Goal: Task Accomplishment & Management: Complete application form

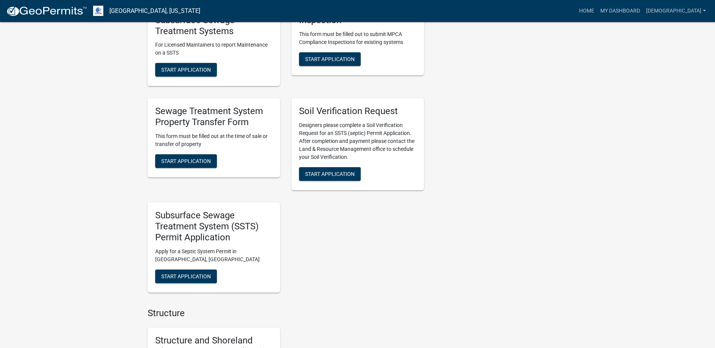
scroll to position [530, 0]
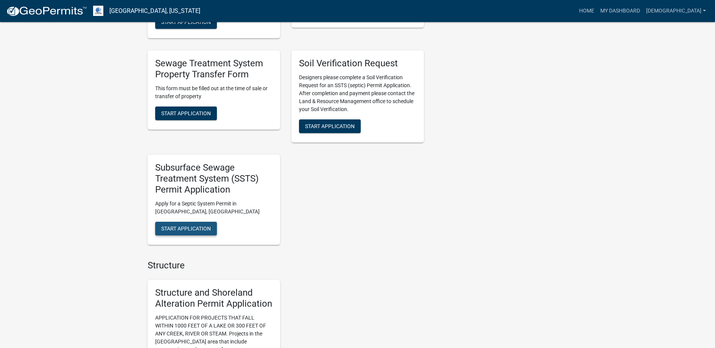
click at [204, 229] on span "Start Application" at bounding box center [186, 228] width 50 height 6
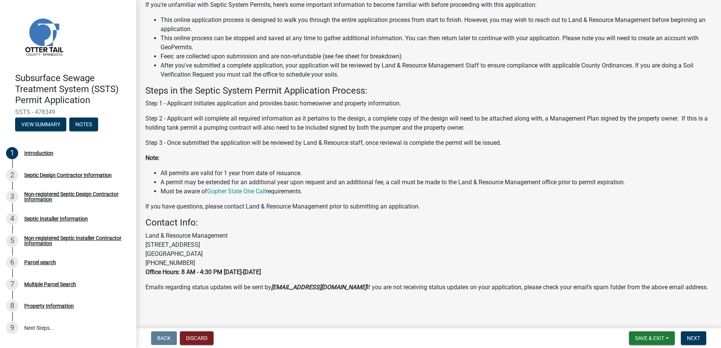
scroll to position [75, 0]
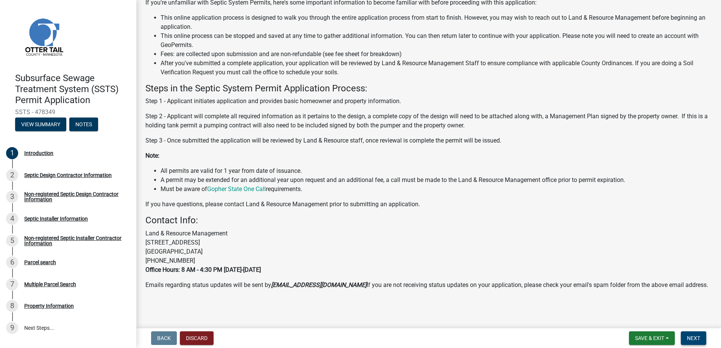
click at [695, 337] on span "Next" at bounding box center [693, 338] width 13 height 6
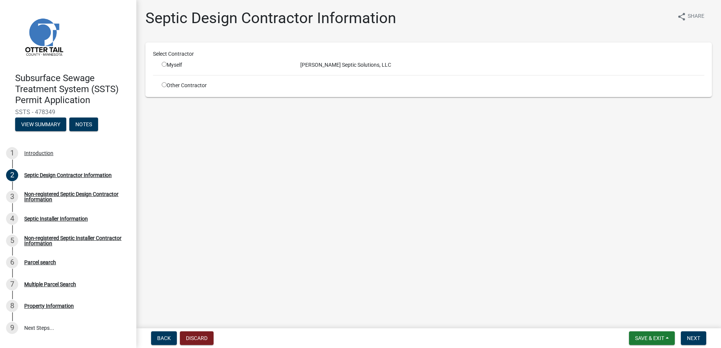
click at [162, 64] on input "radio" at bounding box center [164, 64] width 5 height 5
radio input "true"
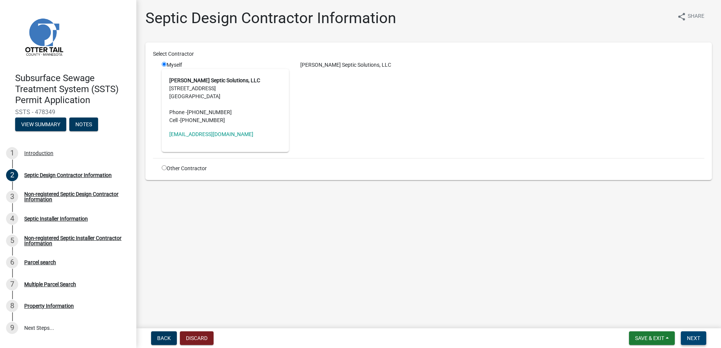
click at [692, 338] on span "Next" at bounding box center [693, 338] width 13 height 6
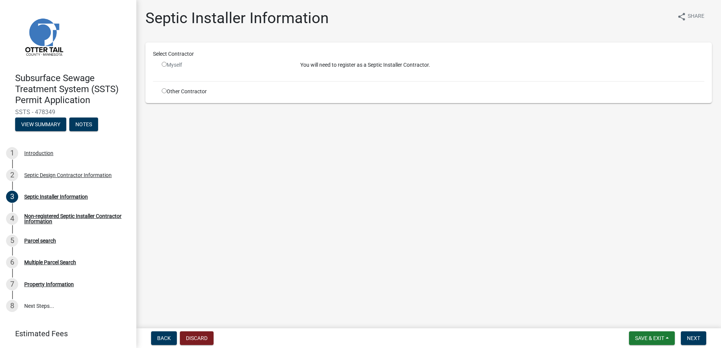
click at [165, 89] on input "radio" at bounding box center [164, 90] width 5 height 5
radio input "true"
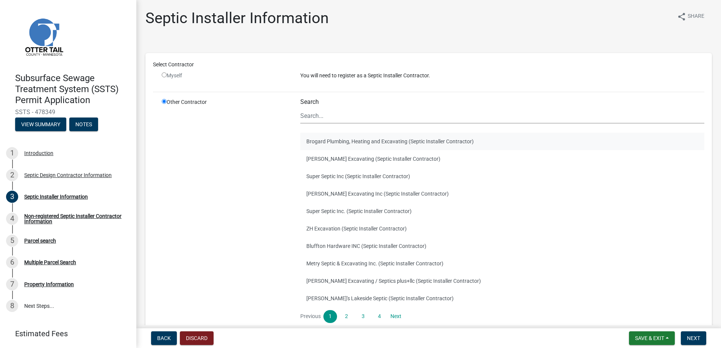
click at [337, 140] on button "Brogard Plumbing, Heating and Excavating (Septic Installer Contractor)" at bounding box center [502, 140] width 404 height 17
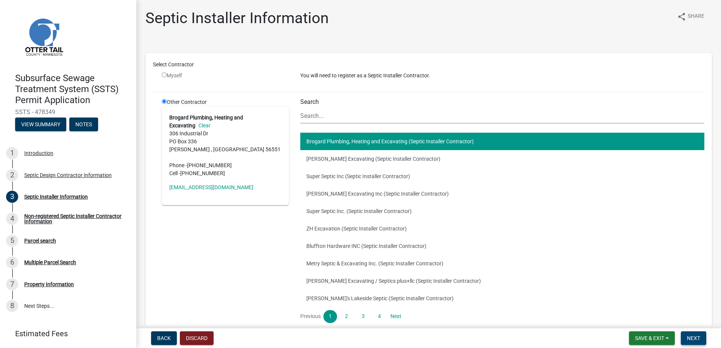
click at [693, 336] on span "Next" at bounding box center [693, 338] width 13 height 6
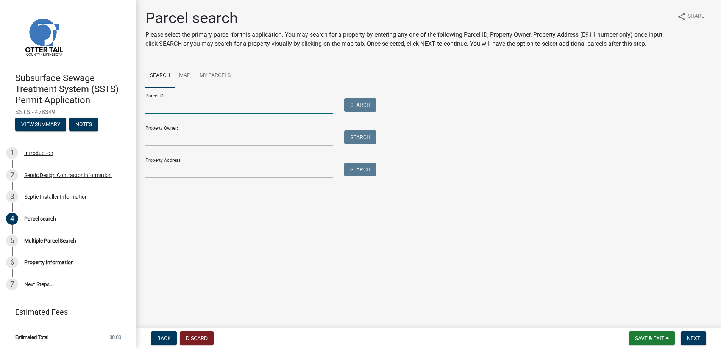
click at [168, 104] on input "Parcel ID:" at bounding box center [238, 106] width 187 height 16
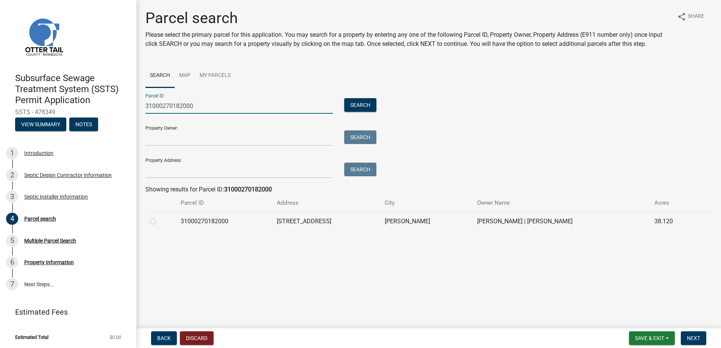
type input "31000270182000"
click at [159, 217] on label at bounding box center [159, 217] width 0 height 0
click at [159, 220] on input "radio" at bounding box center [161, 219] width 5 height 5
radio input "true"
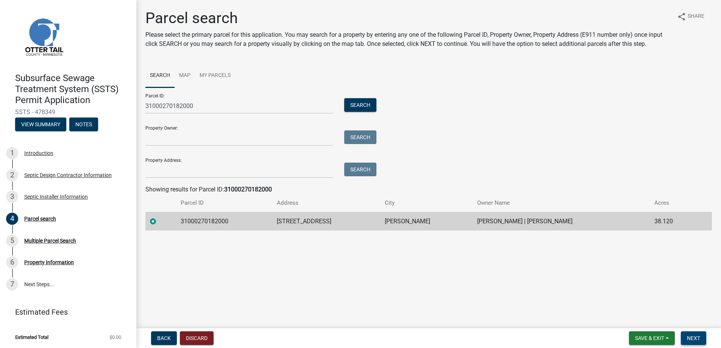
click at [695, 338] on span "Next" at bounding box center [693, 338] width 13 height 6
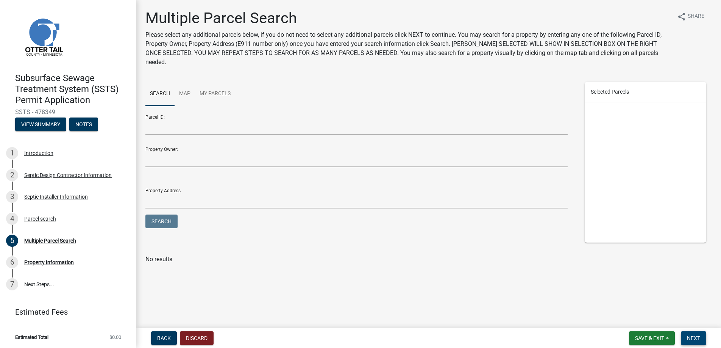
click at [697, 336] on span "Next" at bounding box center [693, 338] width 13 height 6
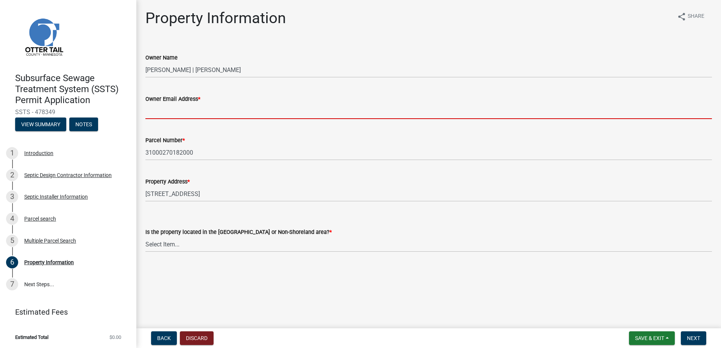
click at [160, 108] on input "Owner Email Address *" at bounding box center [428, 111] width 566 height 16
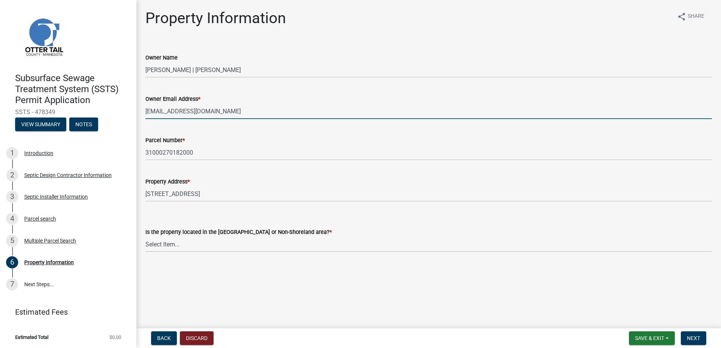
type input "[EMAIL_ADDRESS][DOMAIN_NAME]"
click at [162, 245] on select "Select Item... Shoreland Non-Shoreland" at bounding box center [428, 244] width 566 height 16
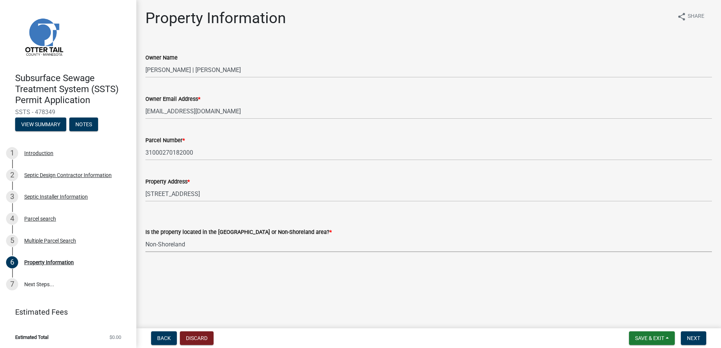
click at [145, 236] on select "Select Item... Shoreland Non-Shoreland" at bounding box center [428, 244] width 566 height 16
select select "5ed11e82-653f-4fcc-a472-8d95af57556c"
click at [695, 335] on span "Next" at bounding box center [693, 338] width 13 height 6
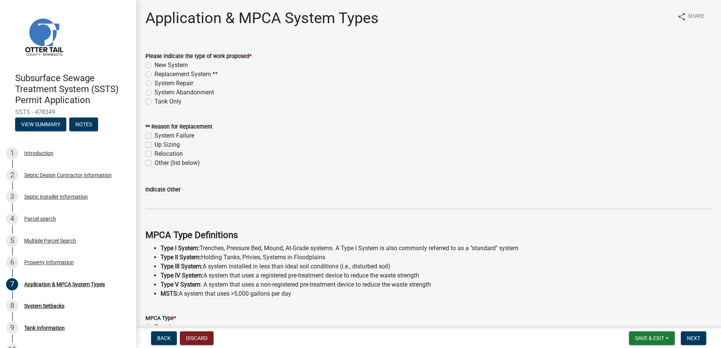
click at [154, 74] on label "Replacement System **" at bounding box center [185, 74] width 63 height 9
click at [154, 74] on input "Replacement System **" at bounding box center [156, 72] width 5 height 5
radio input "true"
click at [154, 135] on label "System Failure" at bounding box center [174, 135] width 40 height 9
click at [154, 135] on input "System Failure" at bounding box center [156, 133] width 5 height 5
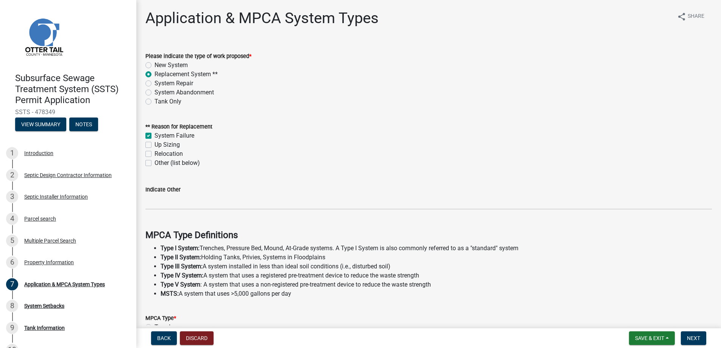
checkbox input "true"
checkbox input "false"
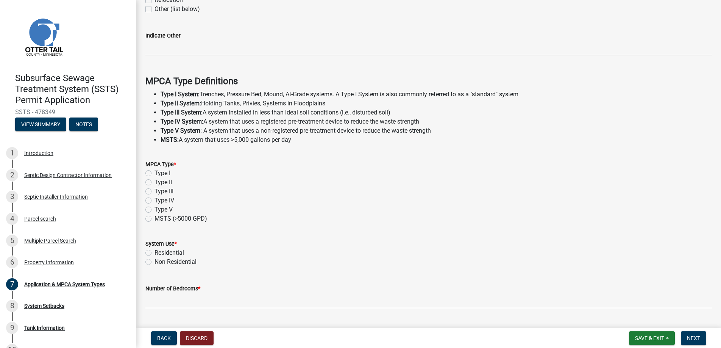
scroll to position [189, 0]
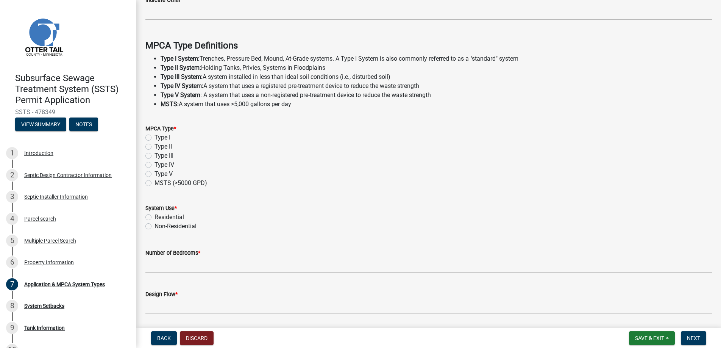
click at [154, 137] on label "Type I" at bounding box center [162, 137] width 16 height 9
click at [154, 137] on input "Type I" at bounding box center [156, 135] width 5 height 5
radio input "true"
click at [154, 219] on label "Residential" at bounding box center [169, 216] width 30 height 9
click at [154, 217] on input "Residential" at bounding box center [156, 214] width 5 height 5
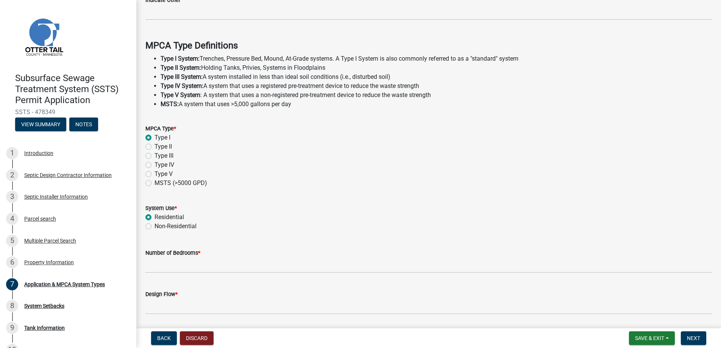
radio input "true"
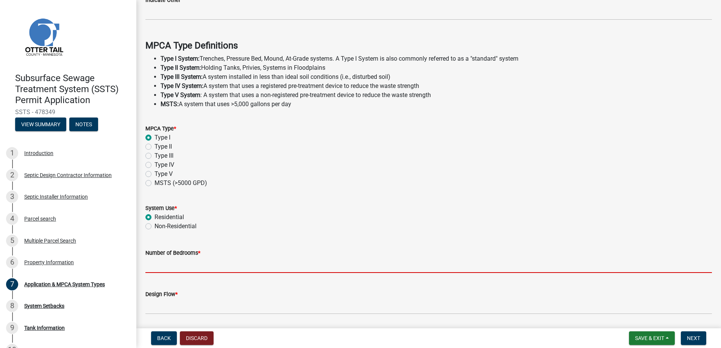
click at [165, 261] on input "Number of Bedrooms *" at bounding box center [428, 265] width 566 height 16
type input "3"
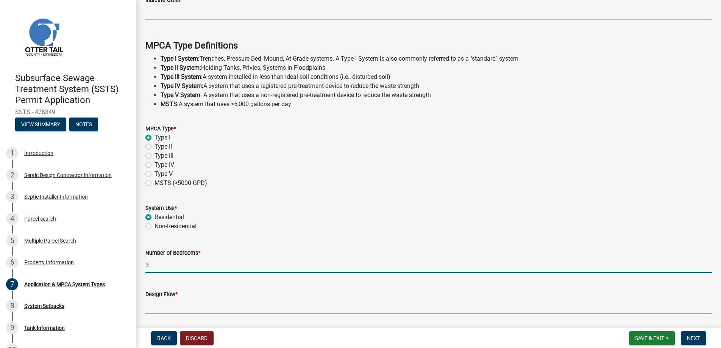
click at [174, 305] on input "Design Flow *" at bounding box center [428, 306] width 566 height 16
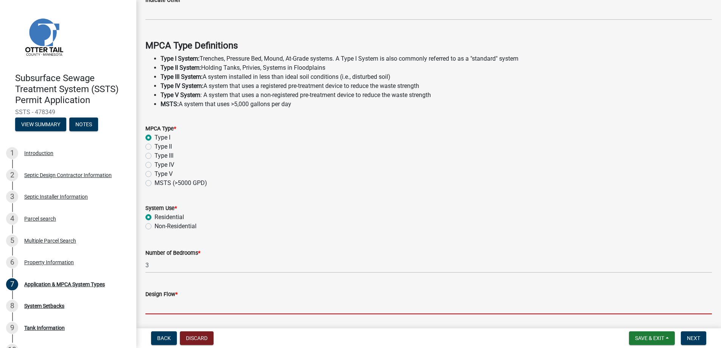
type input "450"
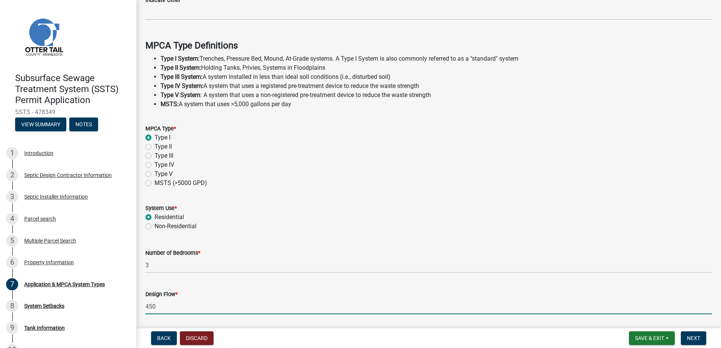
scroll to position [214, 0]
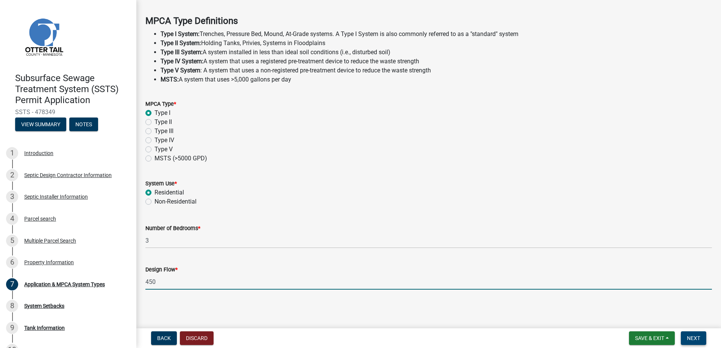
click at [693, 337] on span "Next" at bounding box center [693, 338] width 13 height 6
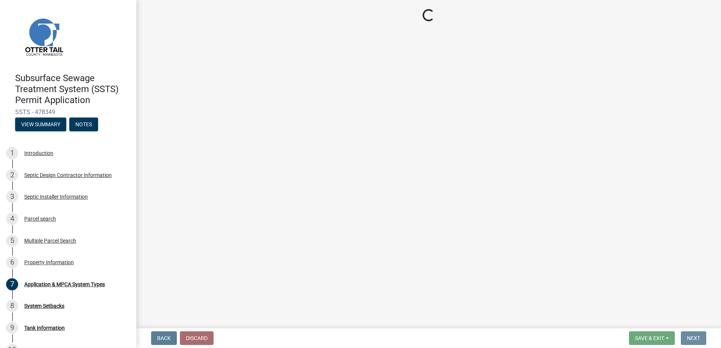
scroll to position [0, 0]
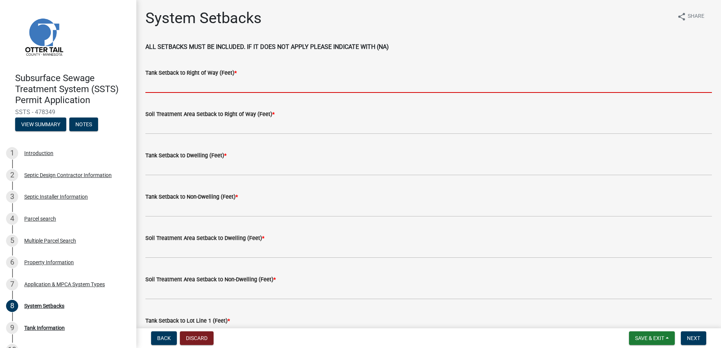
click at [177, 83] on input "Tank Setback to Right of Way (Feet) *" at bounding box center [428, 85] width 566 height 16
type input "+100"
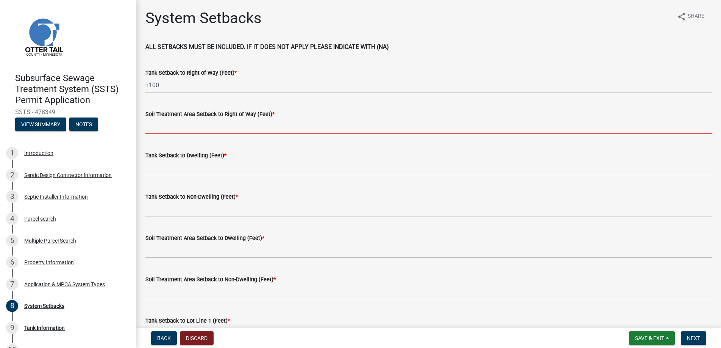
click at [179, 124] on input "Soil Treatment Area Setback to Right of Way (Feet) *" at bounding box center [428, 126] width 566 height 16
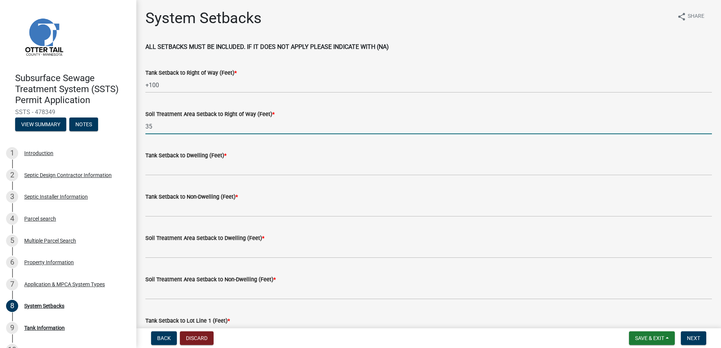
type input "35"
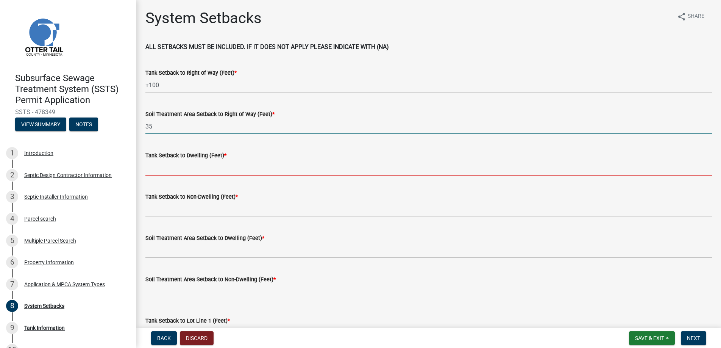
click at [168, 167] on input "Tank Setback to Dwelling (Feet) *" at bounding box center [428, 168] width 566 height 16
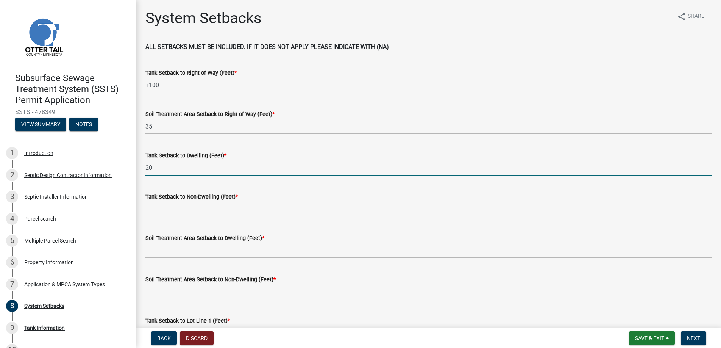
type input "20"
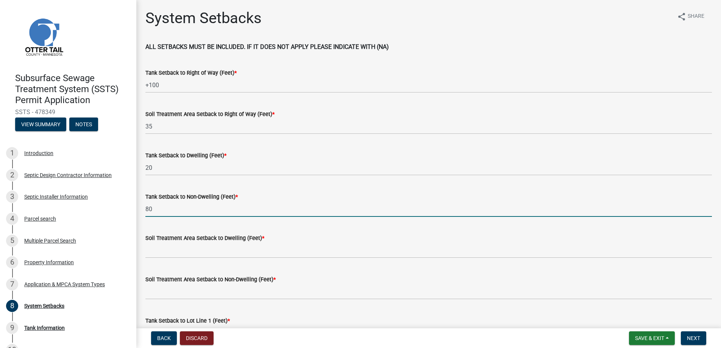
type input "8"
type input "15"
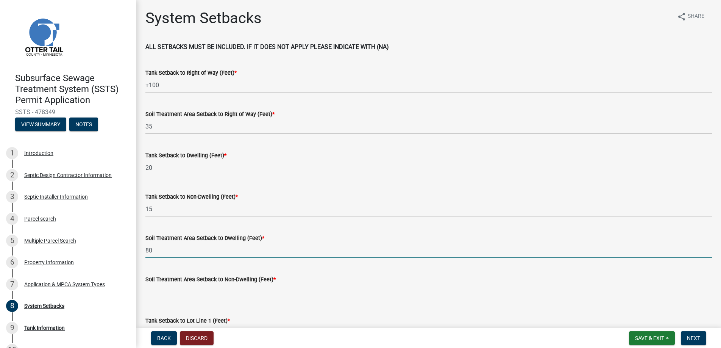
type input "80"
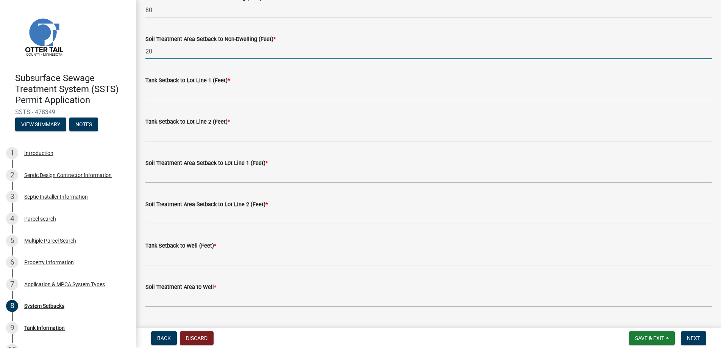
scroll to position [265, 0]
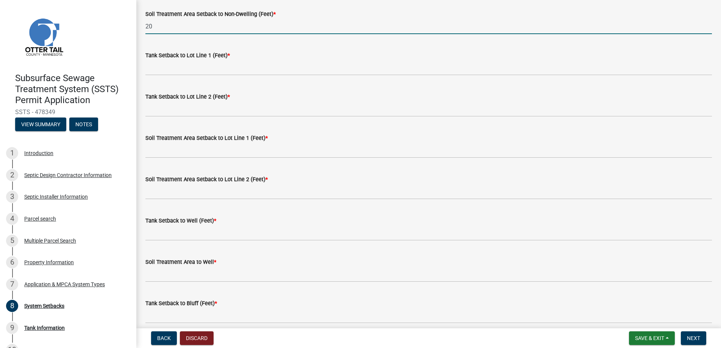
type input "20"
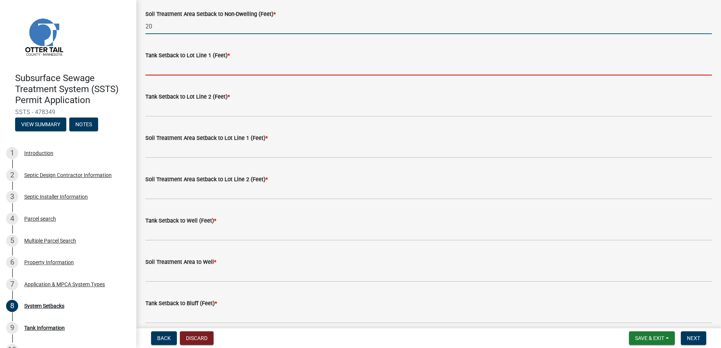
click at [179, 63] on input "Tank Setback to Lot Line 1 (Feet) *" at bounding box center [428, 68] width 566 height 16
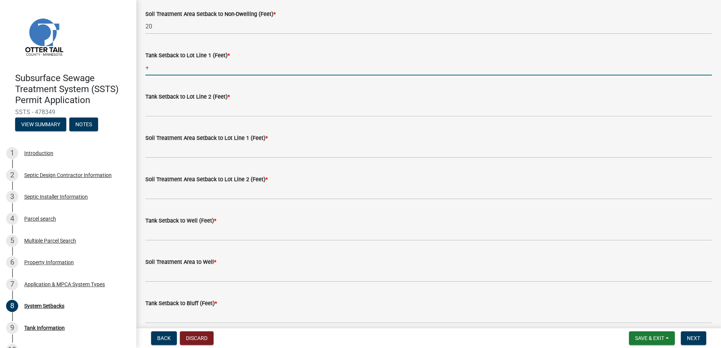
type input "+100"
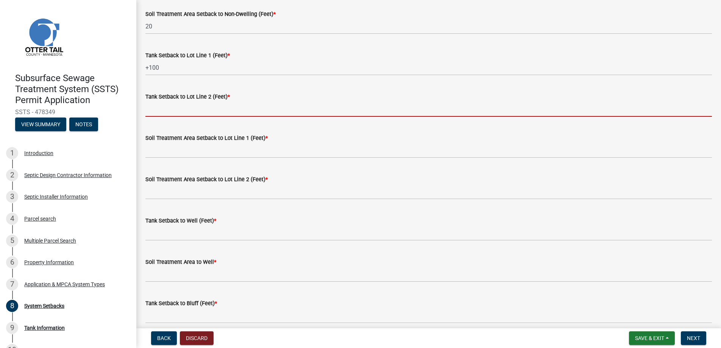
click at [178, 106] on input "Tank Setback to Lot Line 2 (Feet) *" at bounding box center [428, 109] width 566 height 16
type input "+100"
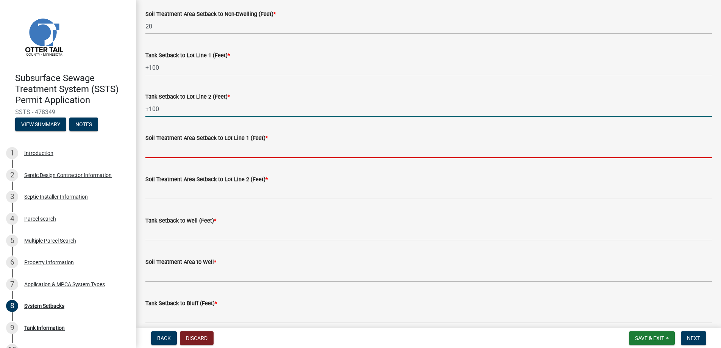
click at [177, 151] on input "Soil Treatment Area Setback to Lot Line 1 (Feet) *" at bounding box center [428, 150] width 566 height 16
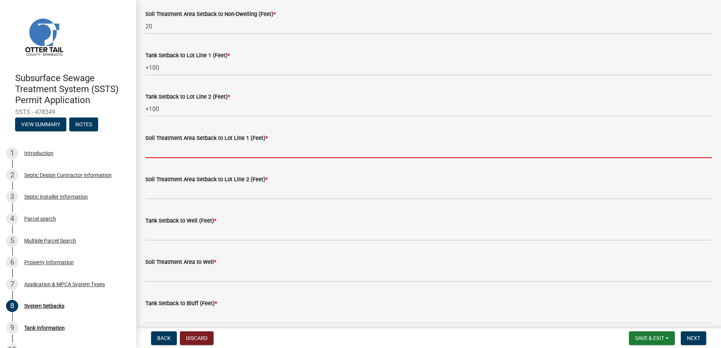
type input "+100"
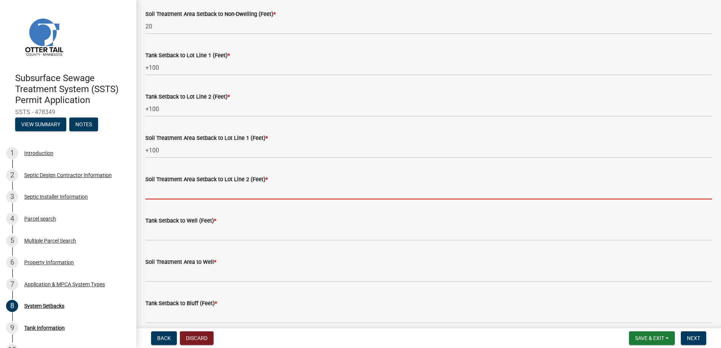
drag, startPoint x: 167, startPoint y: 193, endPoint x: 173, endPoint y: 194, distance: 6.6
click at [167, 193] on input "Soil Treatment Area Setback to Lot Line 2 (Feet) *" at bounding box center [428, 192] width 566 height 16
type input "+100"
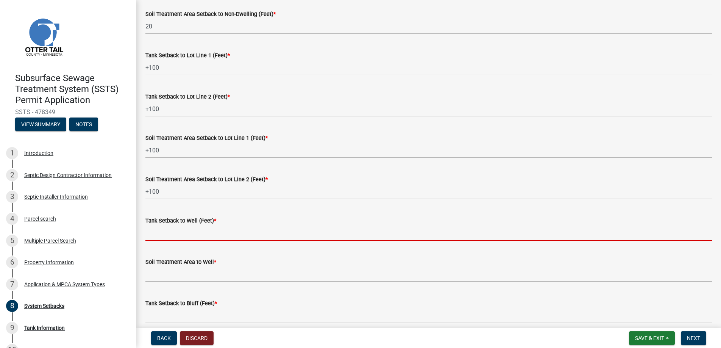
click at [162, 232] on input "Tank Setback to Well (Feet) *" at bounding box center [428, 233] width 566 height 16
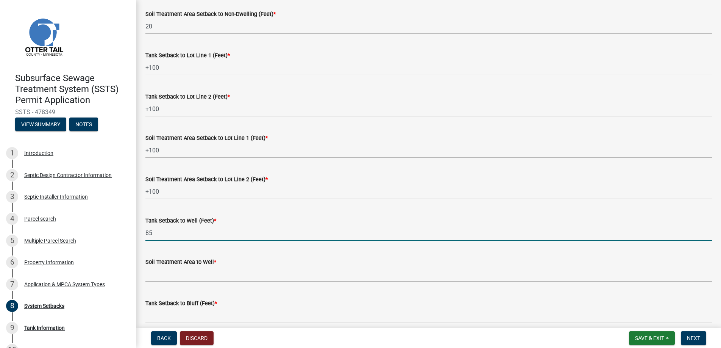
type input "85"
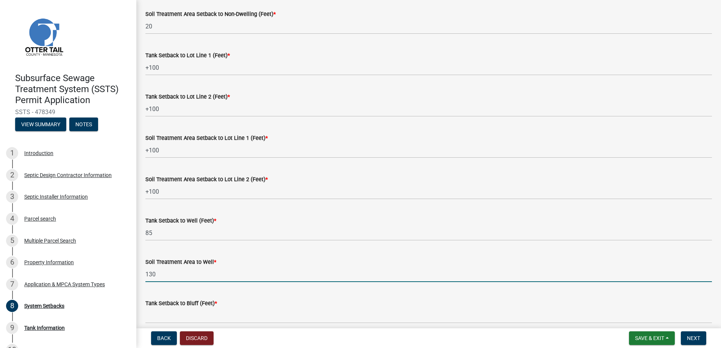
type input "130"
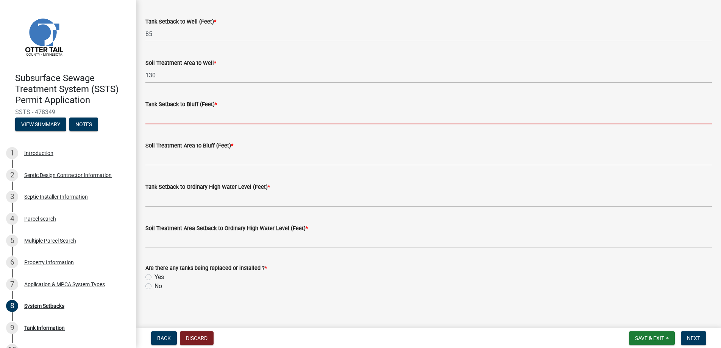
scroll to position [466, 0]
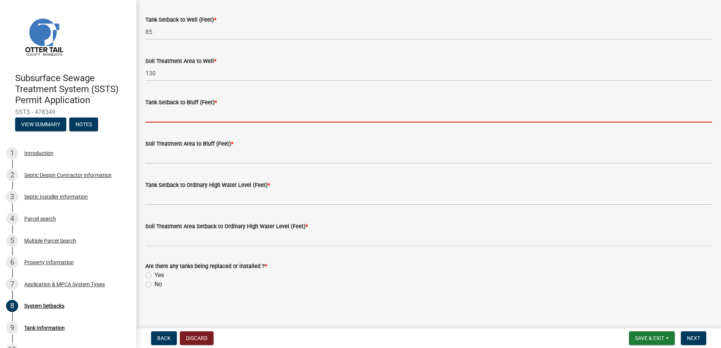
click at [188, 112] on input "Tank Setback to Bluff (Feet) *" at bounding box center [428, 115] width 566 height 16
type input "na"
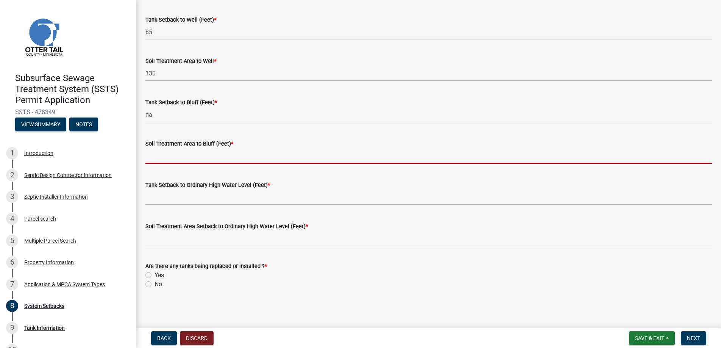
drag, startPoint x: 185, startPoint y: 156, endPoint x: 187, endPoint y: 162, distance: 6.2
click at [185, 156] on input "Soil Treatment Area to Bluff (Feet) *" at bounding box center [428, 156] width 566 height 16
type input "na"
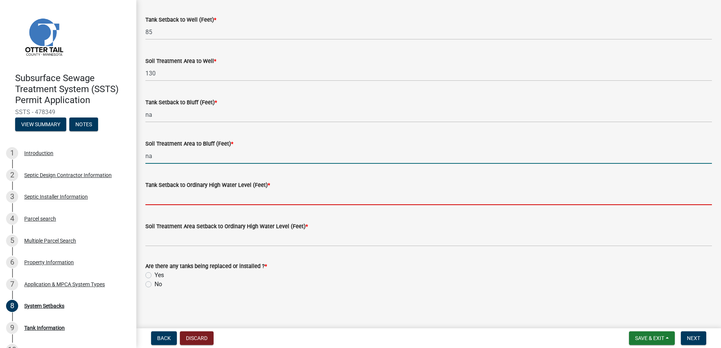
click at [185, 197] on input "Tank Setback to Ordinary High Water Level (Feet) *" at bounding box center [428, 197] width 566 height 16
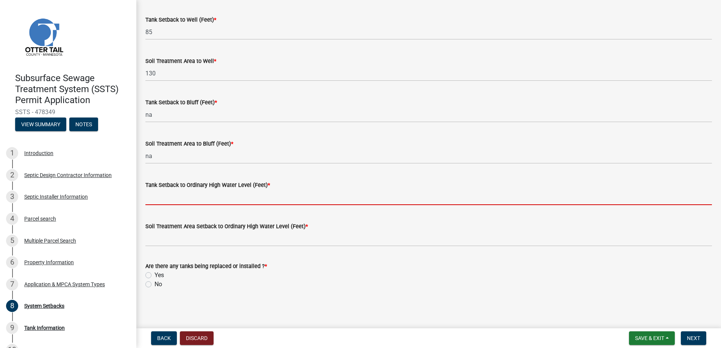
type input "na"
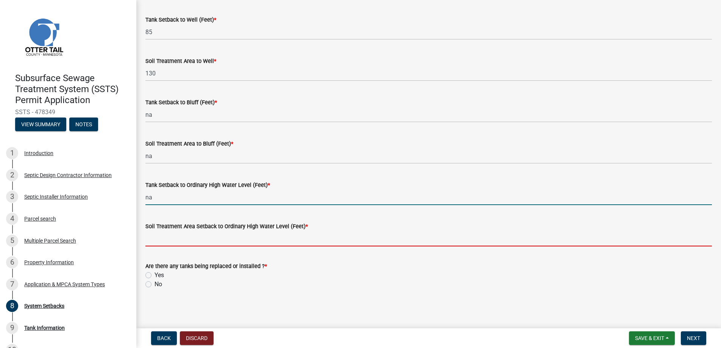
click at [181, 243] on input "Soil Treatment Area Setback to Ordinary High Water Level (Feet) *" at bounding box center [428, 239] width 566 height 16
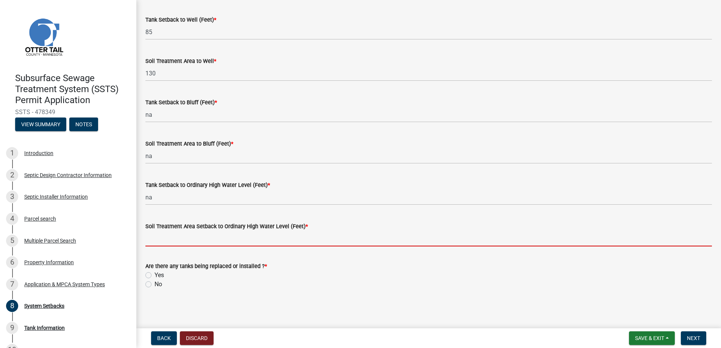
type input "na"
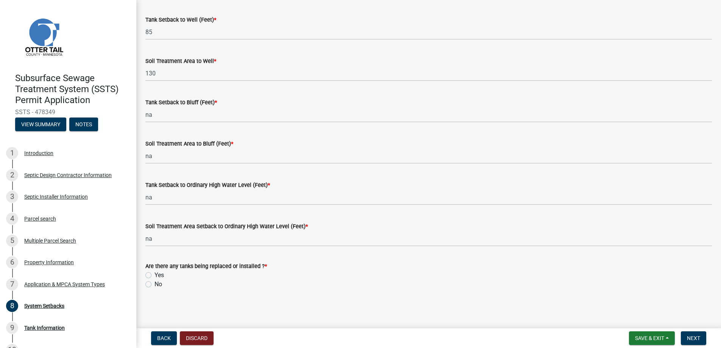
click at [154, 284] on label "No" at bounding box center [158, 283] width 8 height 9
click at [154, 284] on input "No" at bounding box center [156, 281] width 5 height 5
radio input "true"
click at [693, 339] on span "Next" at bounding box center [693, 338] width 13 height 6
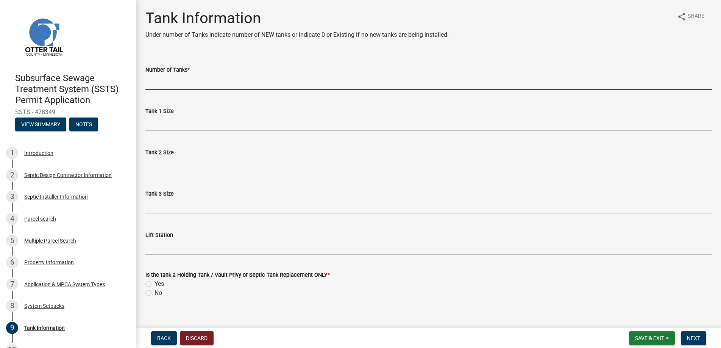
click at [165, 79] on input "Number of Tanks *" at bounding box center [428, 82] width 566 height 16
type input "0"
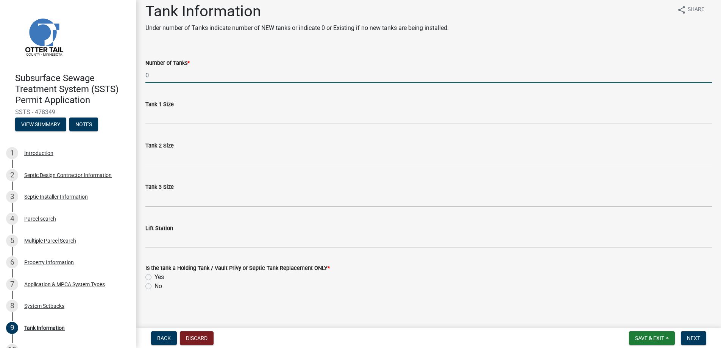
scroll to position [9, 0]
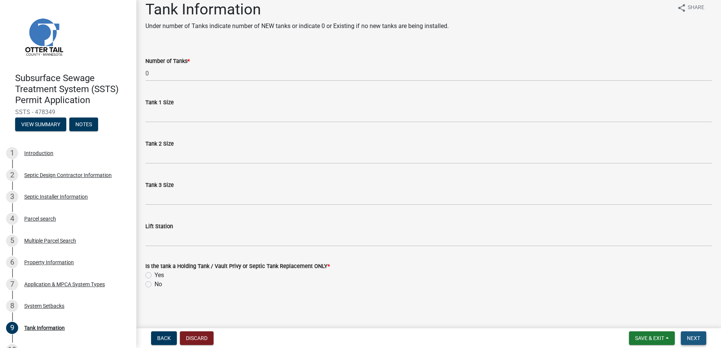
click at [694, 337] on span "Next" at bounding box center [693, 338] width 13 height 6
click at [154, 284] on label "No" at bounding box center [158, 283] width 8 height 9
click at [154, 284] on input "No" at bounding box center [156, 281] width 5 height 5
radio input "true"
click at [694, 335] on span "Next" at bounding box center [693, 338] width 13 height 6
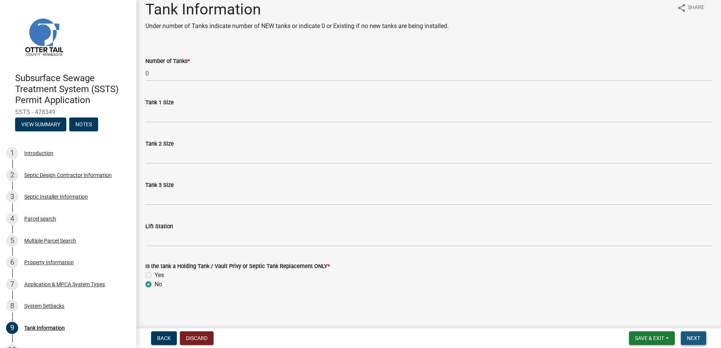
scroll to position [0, 0]
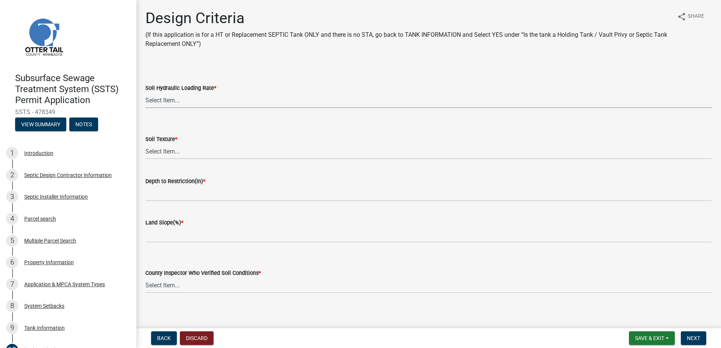
click at [163, 94] on select "Select Item... 1.6 gpd/ft2 1.2 gpd/ft2 1.0 gpd/ft2 0.87 gpd/ft2 0.78 gpd/ft2 0.…" at bounding box center [428, 100] width 566 height 16
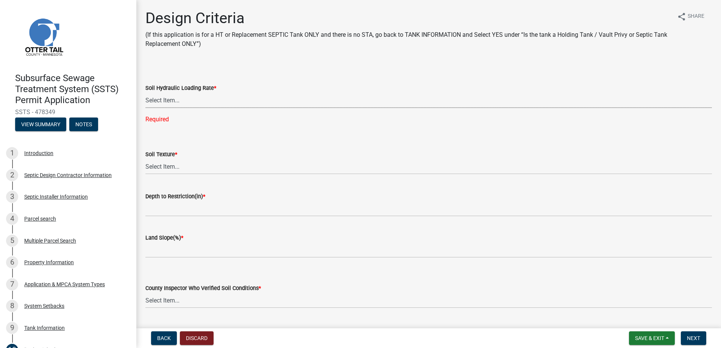
click at [178, 97] on select "Select Item... 1.6 gpd/ft2 1.2 gpd/ft2 1.0 gpd/ft2 0.87 gpd/ft2 0.78 gpd/ft2 0.…" at bounding box center [428, 100] width 566 height 16
click at [145, 92] on select "Select Item... 1.6 gpd/ft2 1.2 gpd/ft2 1.0 gpd/ft2 0.87 gpd/ft2 0.78 gpd/ft2 0.…" at bounding box center [428, 100] width 566 height 16
select select "161dc003-2926-44f5-9717-bc9d566eecc1"
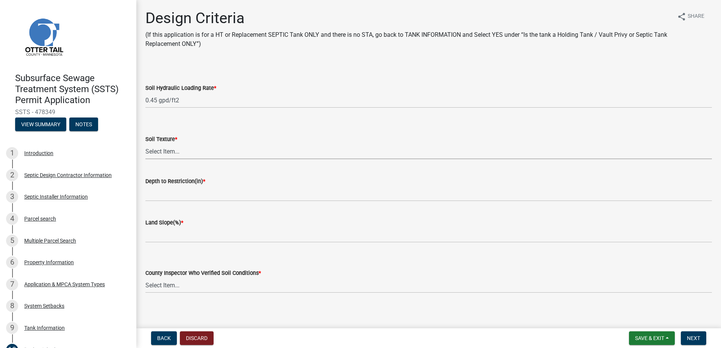
click at [165, 144] on select "Select Item... Coarse Sand (COS) Sand (S) Fine Sand (FS) Very Fine Sand (VFS) L…" at bounding box center [428, 151] width 566 height 16
click at [145, 143] on select "Select Item... Coarse Sand (COS) Sand (S) Fine Sand (FS) Very Fine Sand (VFS) L…" at bounding box center [428, 151] width 566 height 16
select select "3ca66991-ccde-4548-bdad-f82583be96e2"
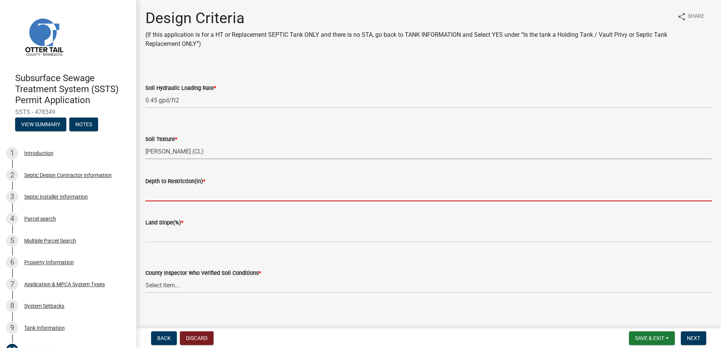
click at [173, 196] on input "Depth to Restriction(in) *" at bounding box center [428, 193] width 566 height 16
type input "30"
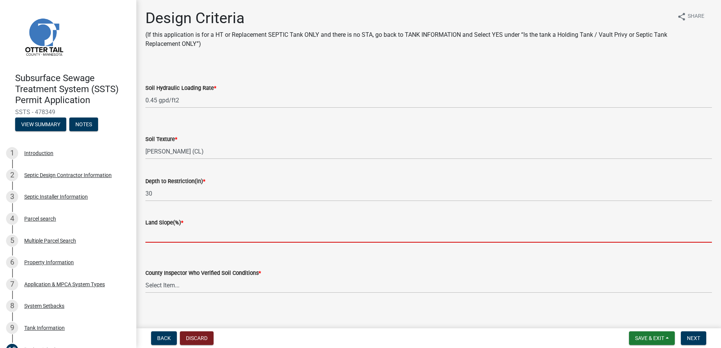
click at [162, 235] on input "Land Slope(%) *" at bounding box center [428, 235] width 566 height 16
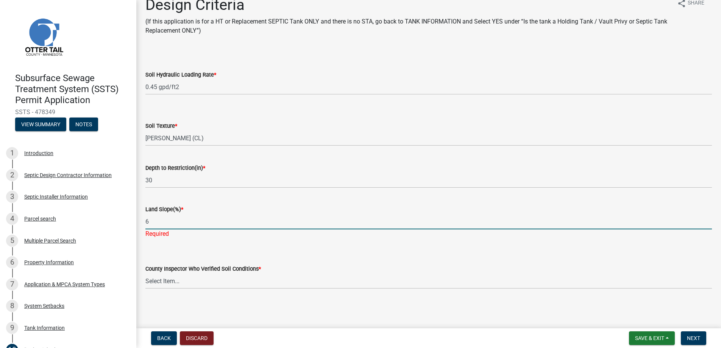
type input "6"
click at [173, 279] on select "Select Item... [PERSON_NAME] [PERSON_NAME] [PERSON_NAME] [PERSON_NAME] [PERSON_…" at bounding box center [428, 281] width 566 height 16
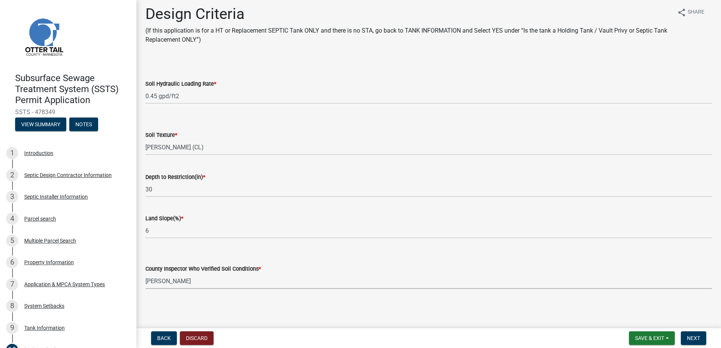
click at [145, 273] on select "Select Item... [PERSON_NAME] [PERSON_NAME] [PERSON_NAME] [PERSON_NAME] [PERSON_…" at bounding box center [428, 281] width 566 height 16
select select "643267e1-855b-462d-a385-c521968adb40"
click at [694, 337] on span "Next" at bounding box center [693, 338] width 13 height 6
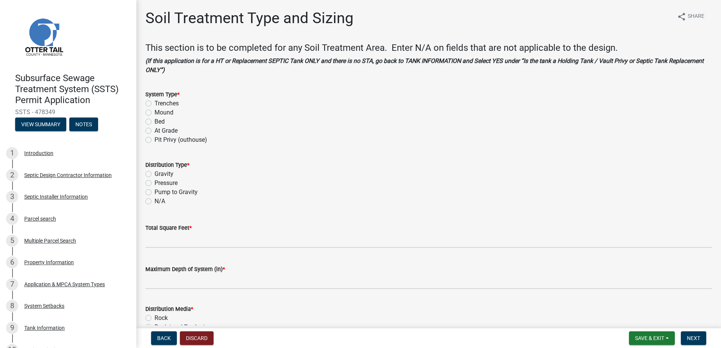
click at [154, 111] on label "Mound" at bounding box center [163, 112] width 19 height 9
click at [154, 111] on input "Mound" at bounding box center [156, 110] width 5 height 5
radio input "true"
click at [154, 183] on label "Pressure" at bounding box center [165, 182] width 23 height 9
click at [154, 183] on input "Pressure" at bounding box center [156, 180] width 5 height 5
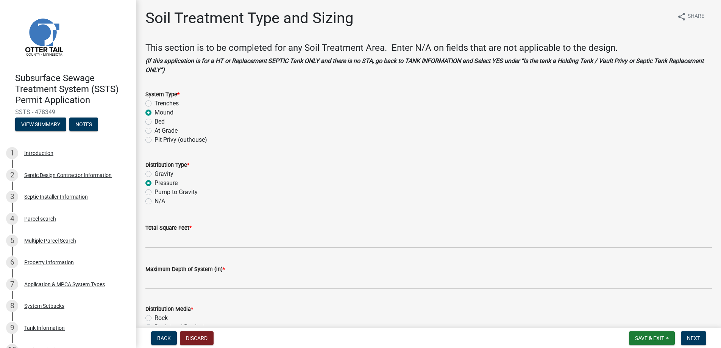
radio input "true"
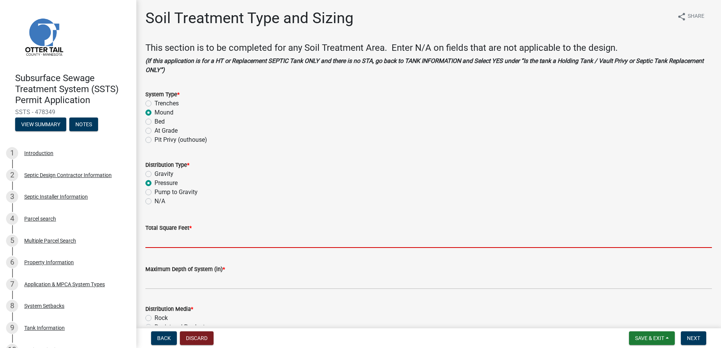
click at [176, 244] on input "Total Square Feet *" at bounding box center [428, 240] width 566 height 16
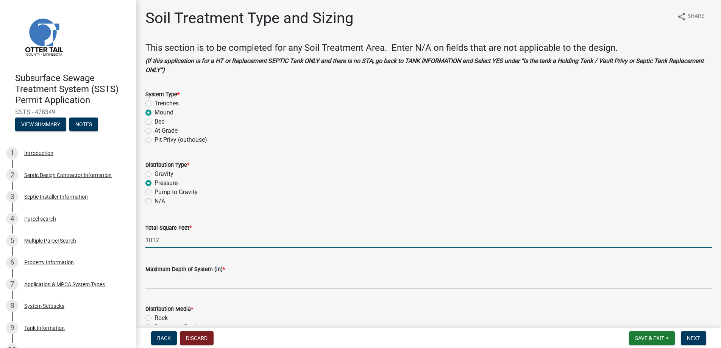
click at [164, 238] on input "1012" at bounding box center [428, 240] width 566 height 16
type input "1012"
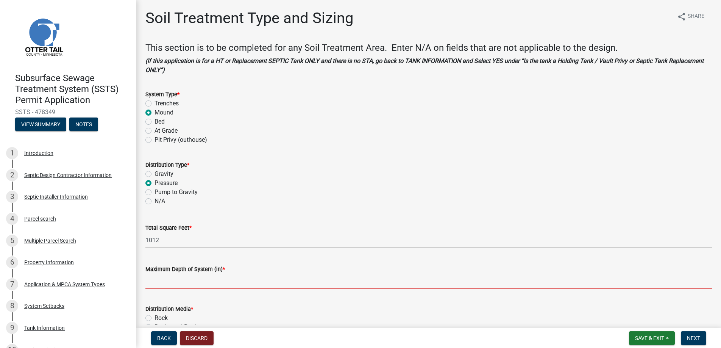
click at [171, 281] on input "Maximum Depth of System (in) *" at bounding box center [428, 281] width 566 height 16
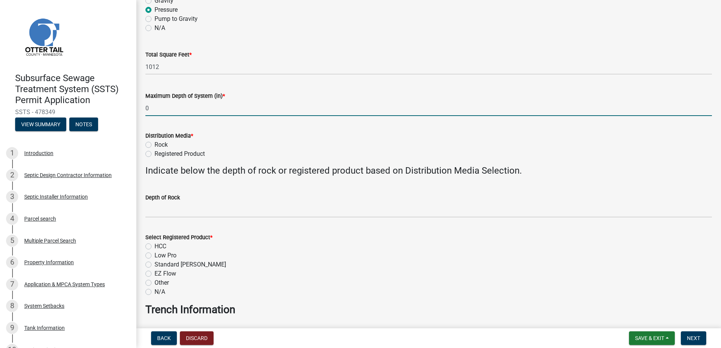
scroll to position [189, 0]
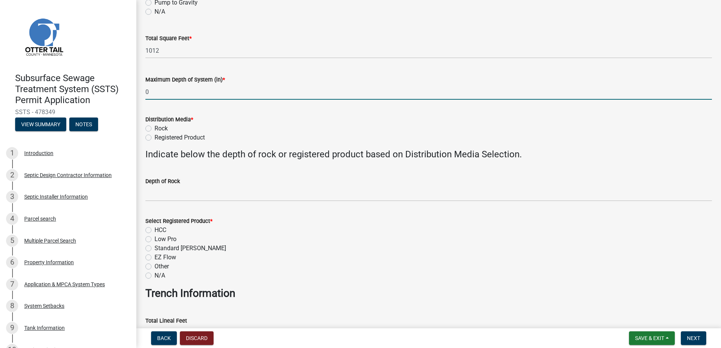
type input "0"
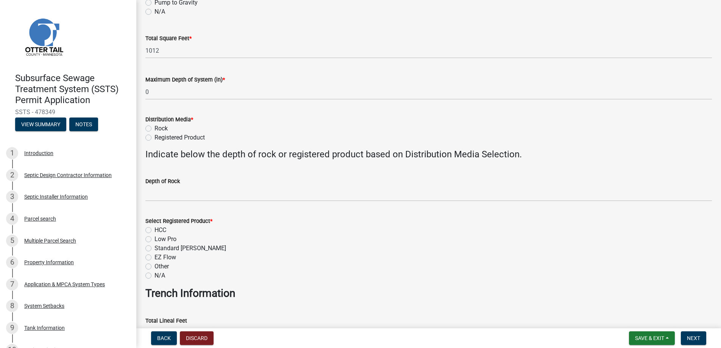
drag, startPoint x: 149, startPoint y: 136, endPoint x: 147, endPoint y: 144, distance: 8.9
click at [154, 136] on label "Registered Product" at bounding box center [179, 137] width 50 height 9
click at [154, 136] on input "Registered Product" at bounding box center [156, 135] width 5 height 5
radio input "true"
click at [154, 238] on label "Low Pro" at bounding box center [165, 238] width 22 height 9
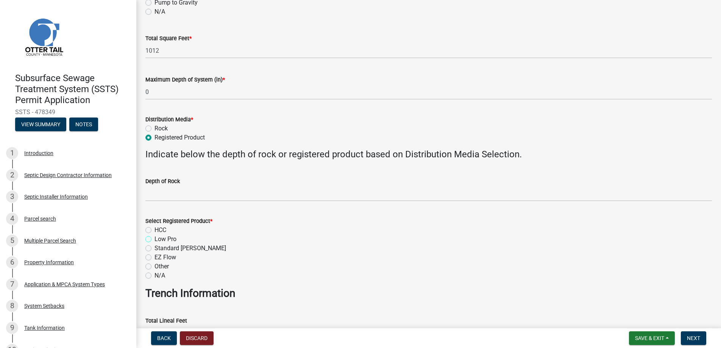
click at [154, 238] on input "Low Pro" at bounding box center [156, 236] width 5 height 5
radio input "true"
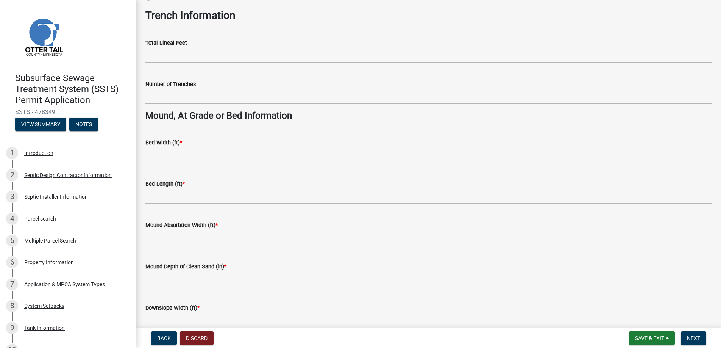
scroll to position [492, 0]
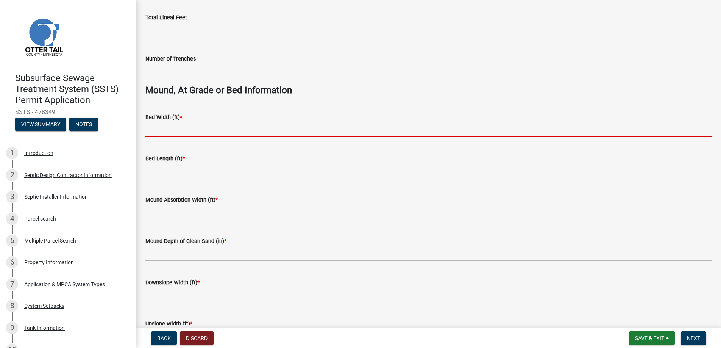
click at [175, 128] on input "Bed Width (ft) *" at bounding box center [428, 130] width 566 height 16
type input "9"
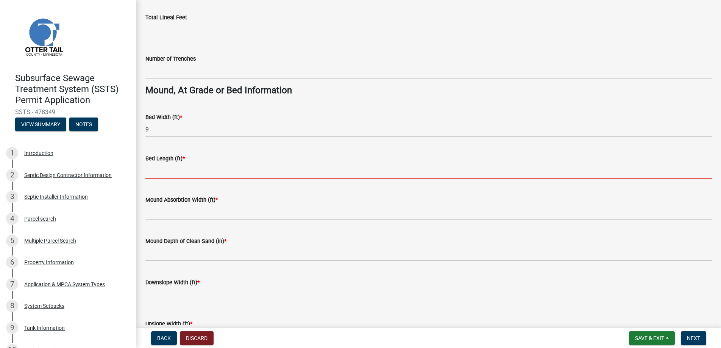
click at [173, 171] on input "Bed Length (ft) *" at bounding box center [428, 171] width 566 height 16
type input "44"
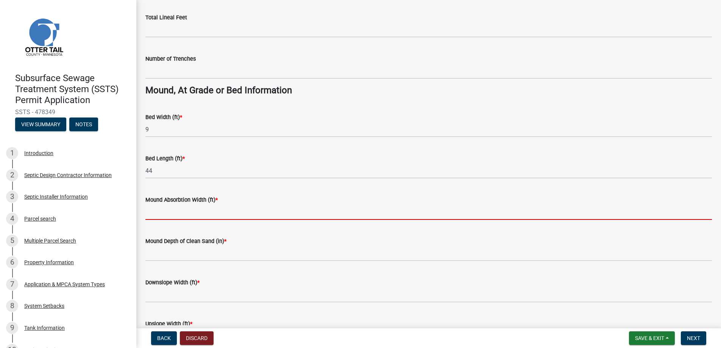
click at [166, 210] on input "Mound Absorbtion Width (ft) *" at bounding box center [428, 212] width 566 height 16
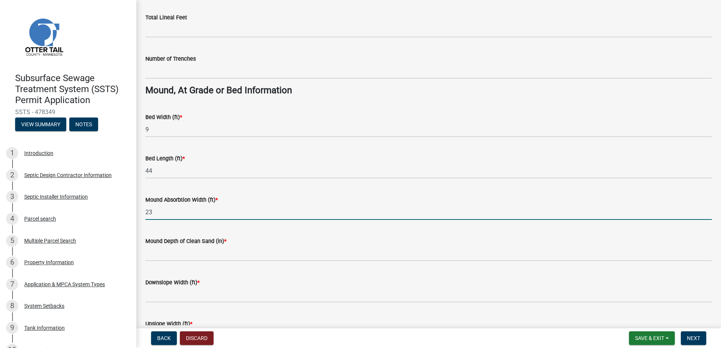
type input "23"
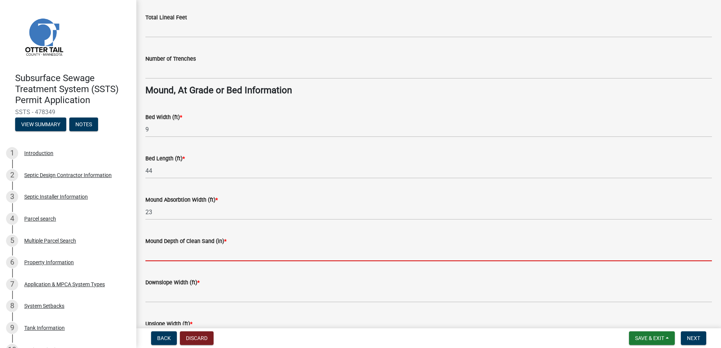
click at [170, 253] on input "Mound Depth of Clean Sand (in) *" at bounding box center [428, 253] width 566 height 16
click at [201, 252] on input "Mound Depth of Clean Sand (in) *" at bounding box center [428, 253] width 566 height 16
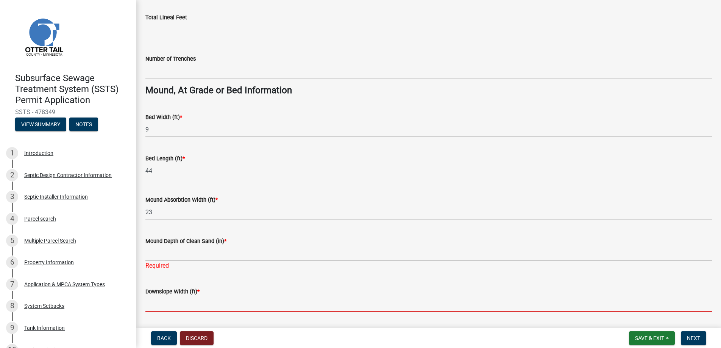
click at [174, 294] on form "Downslope Width (ft) *" at bounding box center [428, 299] width 566 height 25
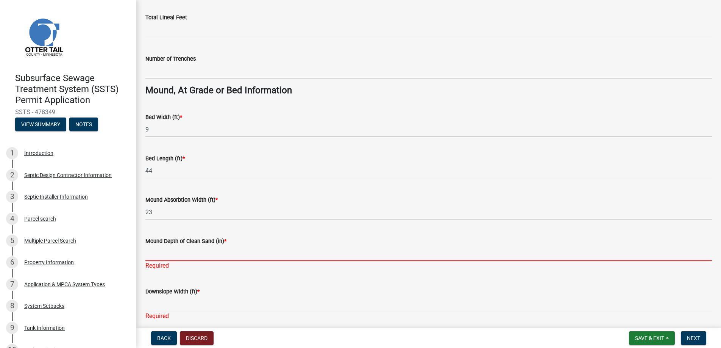
click at [162, 253] on input "Mound Depth of Clean Sand (in) *" at bounding box center [428, 253] width 566 height 16
click at [259, 142] on wm-data-entity-input "Bed Width (ft) * 9" at bounding box center [428, 122] width 566 height 41
click at [162, 254] on input "Mound Depth of Clean Sand (in) *" at bounding box center [428, 253] width 566 height 16
type input "12"
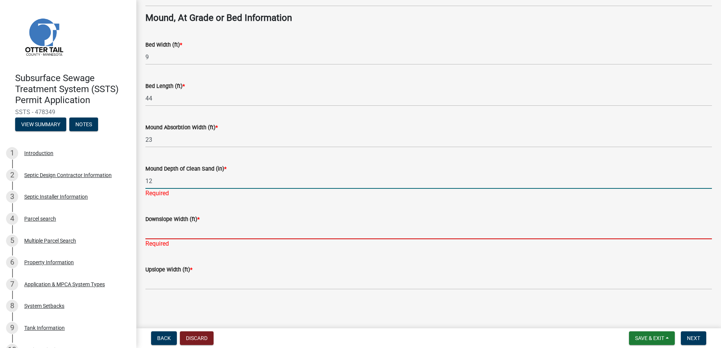
scroll to position [555, 0]
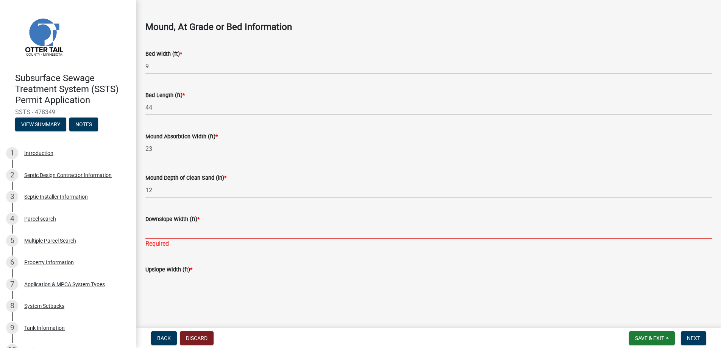
click at [168, 228] on input "Downslope Width (ft) *" at bounding box center [428, 231] width 566 height 16
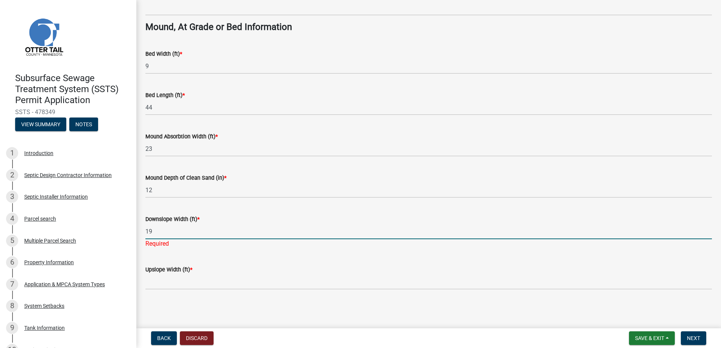
type input "19"
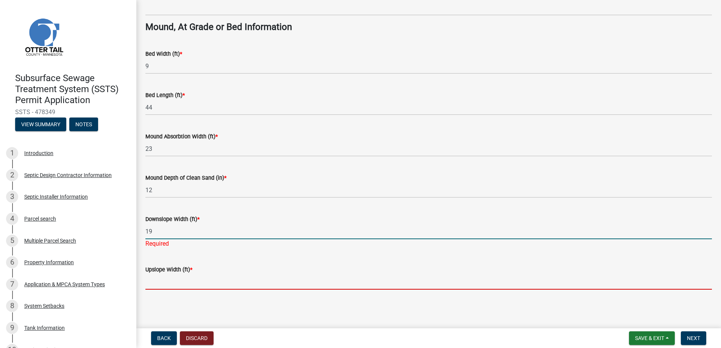
click at [162, 278] on input "Upslope Width (ft) *" at bounding box center [428, 282] width 566 height 16
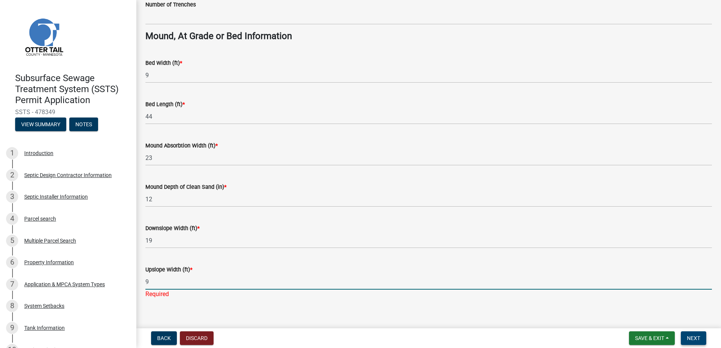
type input "9"
click at [693, 338] on span "Next" at bounding box center [693, 338] width 13 height 6
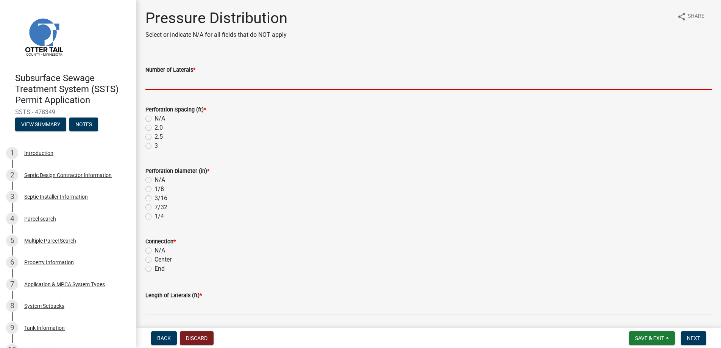
click at [174, 80] on input "Number of Laterals *" at bounding box center [428, 82] width 566 height 16
type input "3"
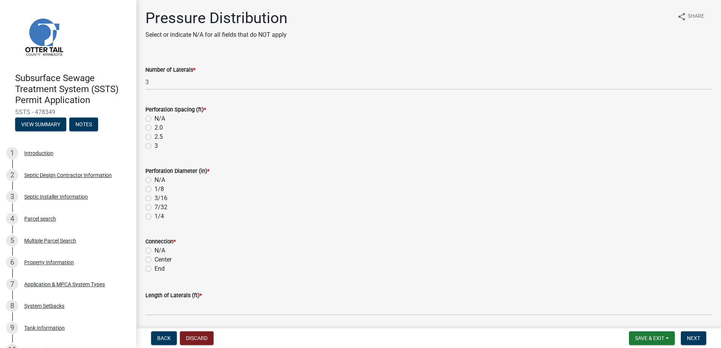
click at [154, 145] on label "3" at bounding box center [155, 145] width 3 height 9
click at [154, 145] on input "3" at bounding box center [156, 143] width 5 height 5
radio input "true"
click at [154, 216] on label "1/4" at bounding box center [158, 216] width 9 height 9
click at [154, 216] on input "1/4" at bounding box center [156, 214] width 5 height 5
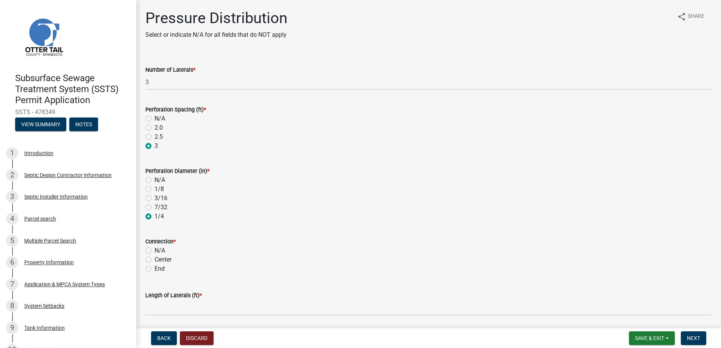
radio input "true"
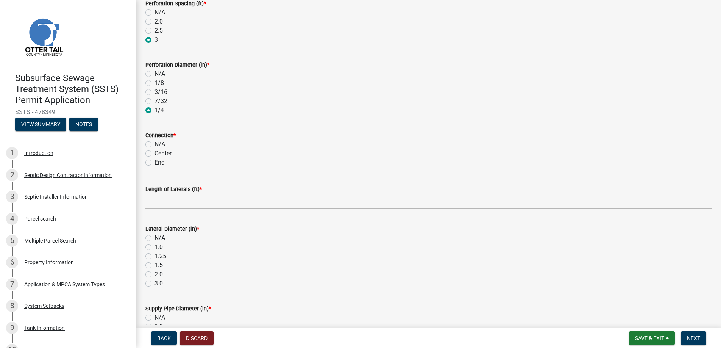
scroll to position [151, 0]
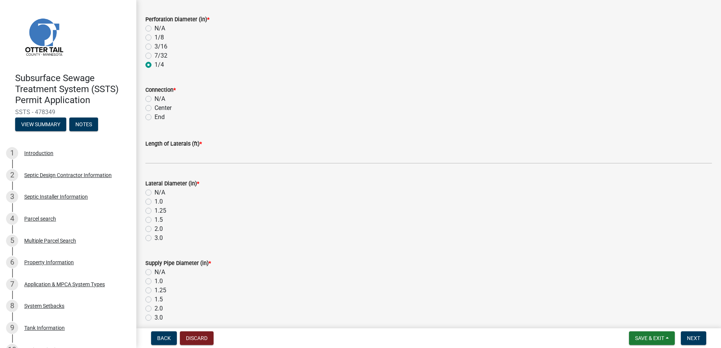
click at [154, 117] on label "End" at bounding box center [159, 116] width 10 height 9
click at [154, 117] on input "End" at bounding box center [156, 114] width 5 height 5
radio input "true"
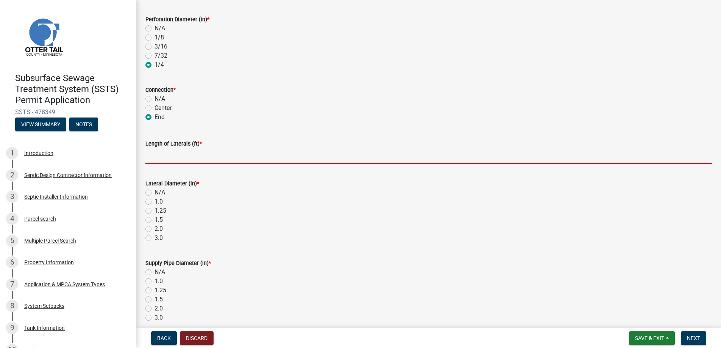
click at [162, 154] on input "Length of Laterals (ft) *" at bounding box center [428, 156] width 566 height 16
type input "42"
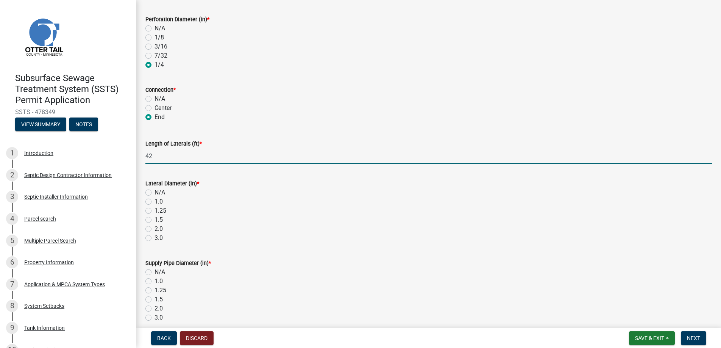
click at [154, 227] on label "2.0" at bounding box center [158, 228] width 8 height 9
click at [154, 227] on input "2.0" at bounding box center [156, 226] width 5 height 5
radio input "true"
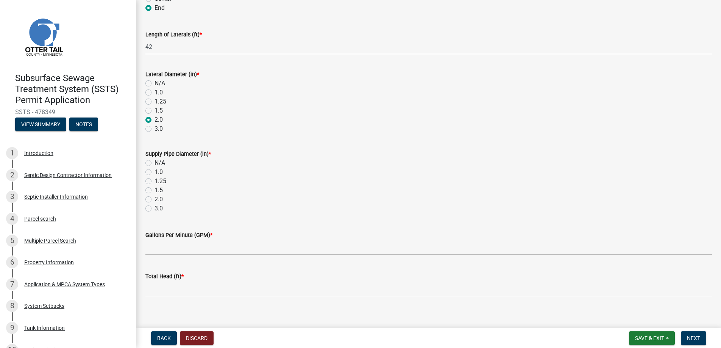
scroll to position [265, 0]
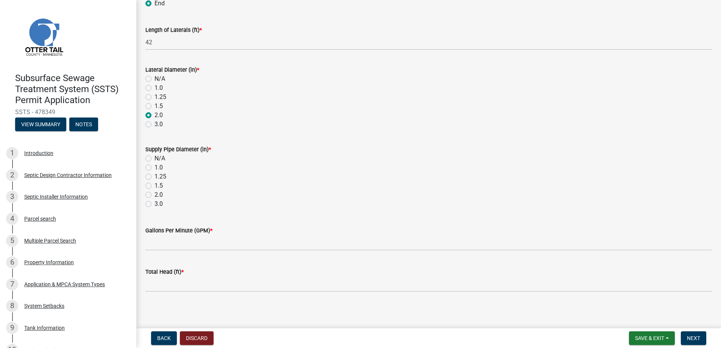
click at [154, 193] on label "2.0" at bounding box center [158, 194] width 8 height 9
click at [154, 193] on input "2.0" at bounding box center [156, 192] width 5 height 5
radio input "true"
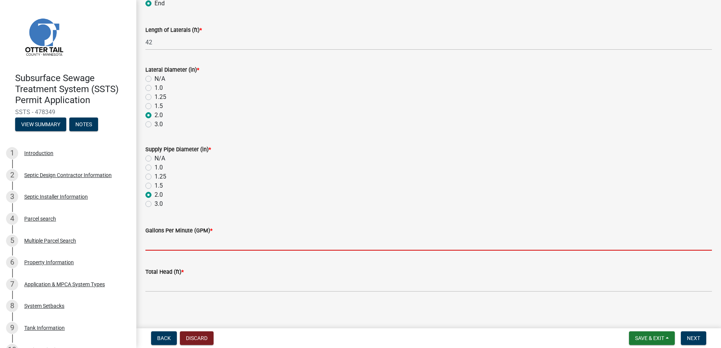
click at [165, 238] on input "Gallons Per Minute (GPM) *" at bounding box center [428, 243] width 566 height 16
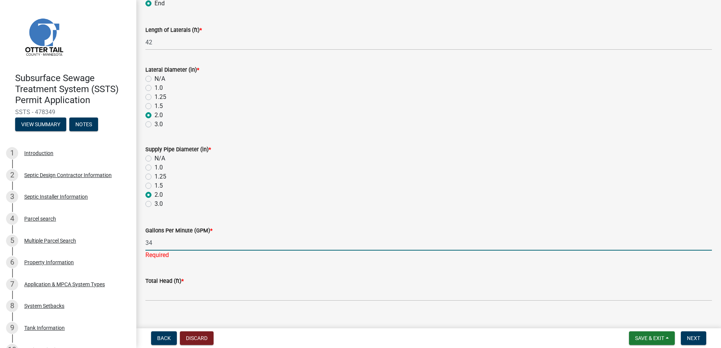
type input "34"
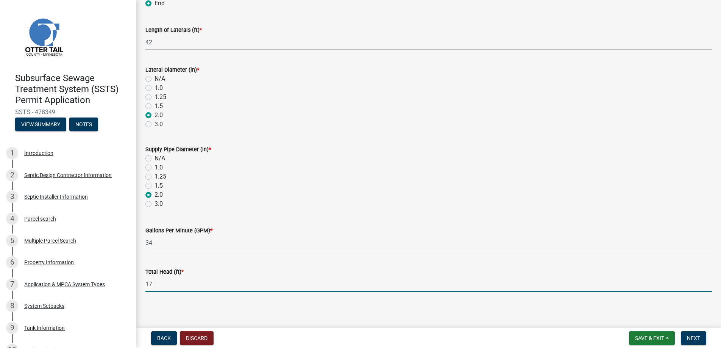
type input "17"
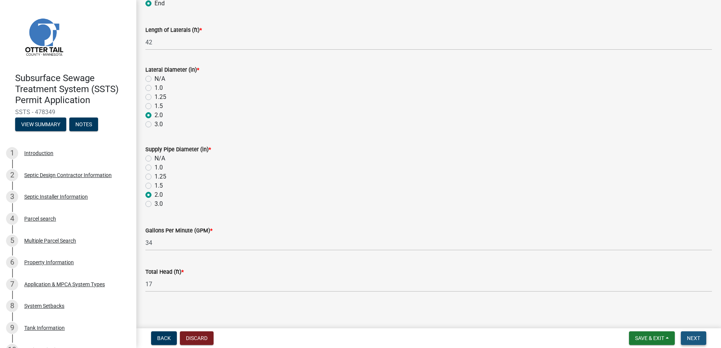
click at [692, 340] on span "Next" at bounding box center [693, 338] width 13 height 6
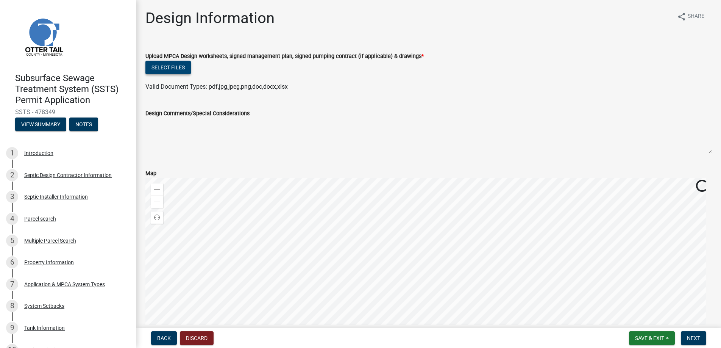
click at [169, 64] on button "Select files" at bounding box center [167, 68] width 45 height 14
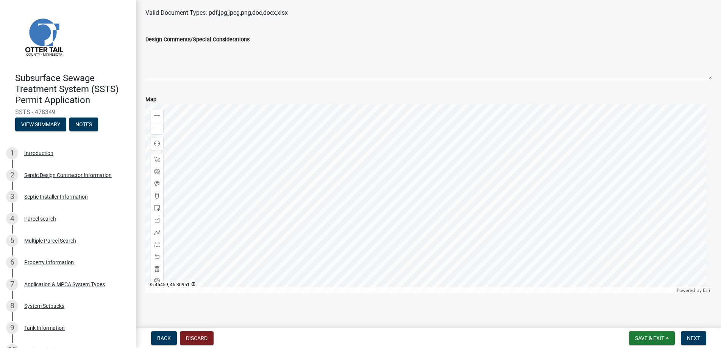
scroll to position [299, 0]
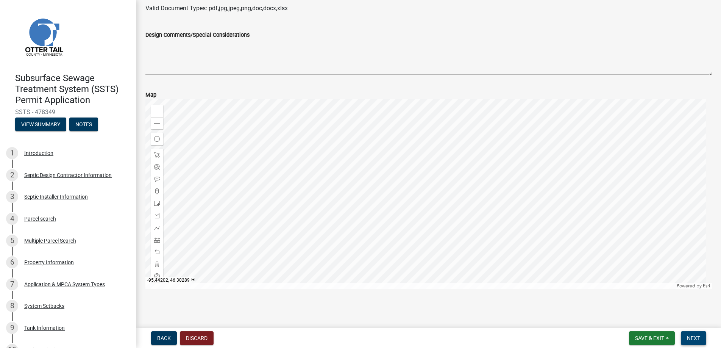
click at [697, 337] on span "Next" at bounding box center [693, 338] width 13 height 6
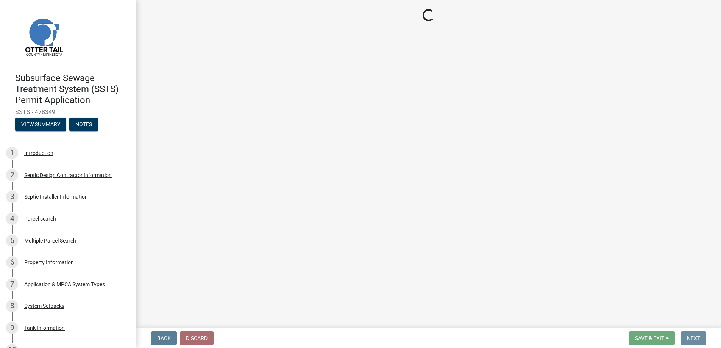
scroll to position [0, 0]
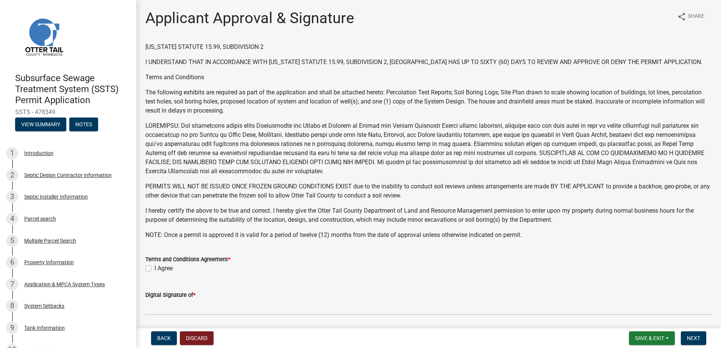
click at [154, 268] on label "I Agree" at bounding box center [163, 267] width 18 height 9
click at [154, 268] on input "I Agree" at bounding box center [156, 265] width 5 height 5
checkbox input "true"
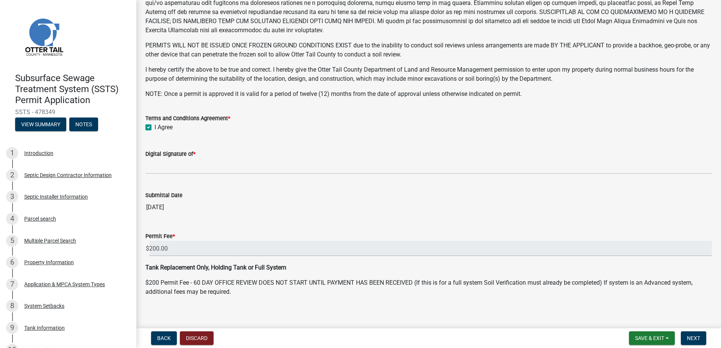
scroll to position [148, 0]
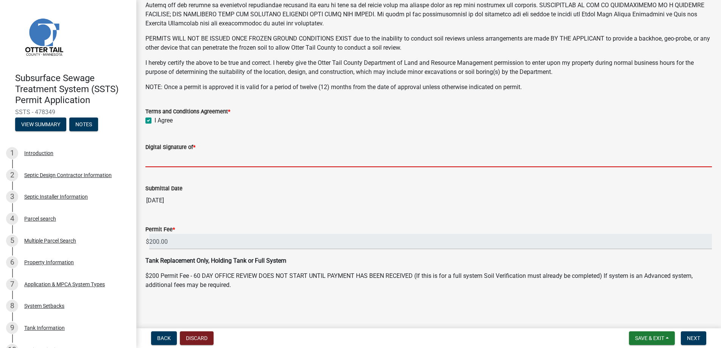
click at [178, 156] on input "Digital Signature of *" at bounding box center [428, 159] width 566 height 16
type input "[PERSON_NAME]"
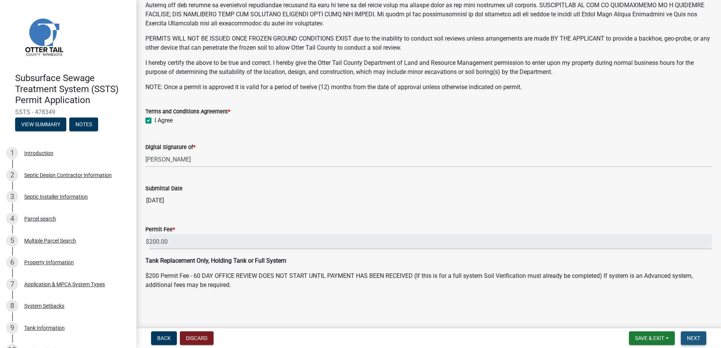
click at [691, 337] on span "Next" at bounding box center [693, 338] width 13 height 6
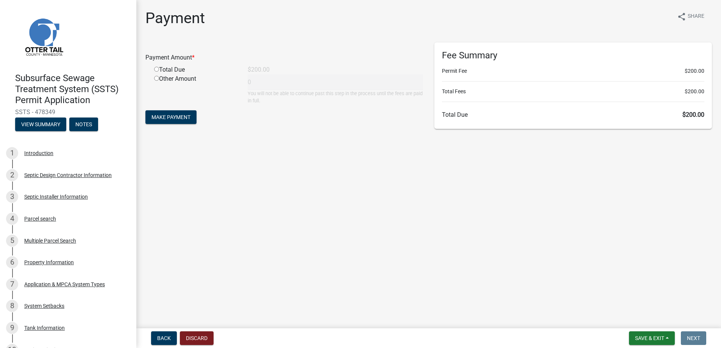
click at [155, 68] on input "radio" at bounding box center [156, 69] width 5 height 5
radio input "true"
type input "200"
click at [162, 114] on span "Make Payment" at bounding box center [170, 117] width 39 height 6
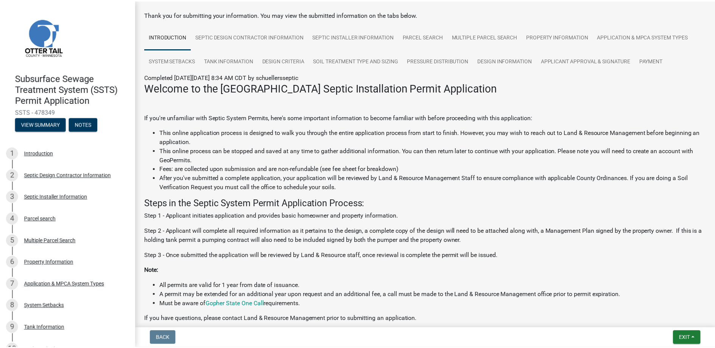
scroll to position [156, 0]
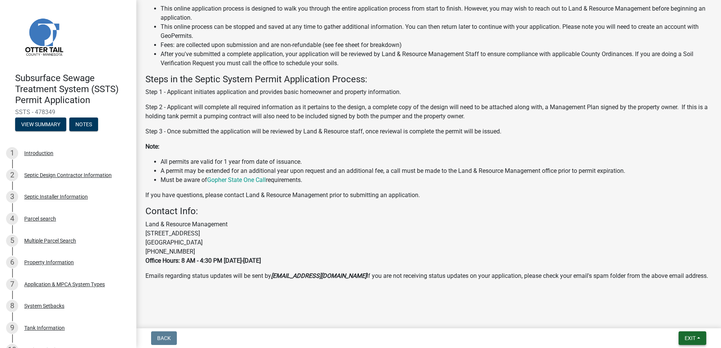
click at [685, 339] on span "Exit" at bounding box center [689, 338] width 11 height 6
click at [670, 316] on button "Save & Exit" at bounding box center [675, 318] width 61 height 18
